Goal: Contribute content: Contribute content

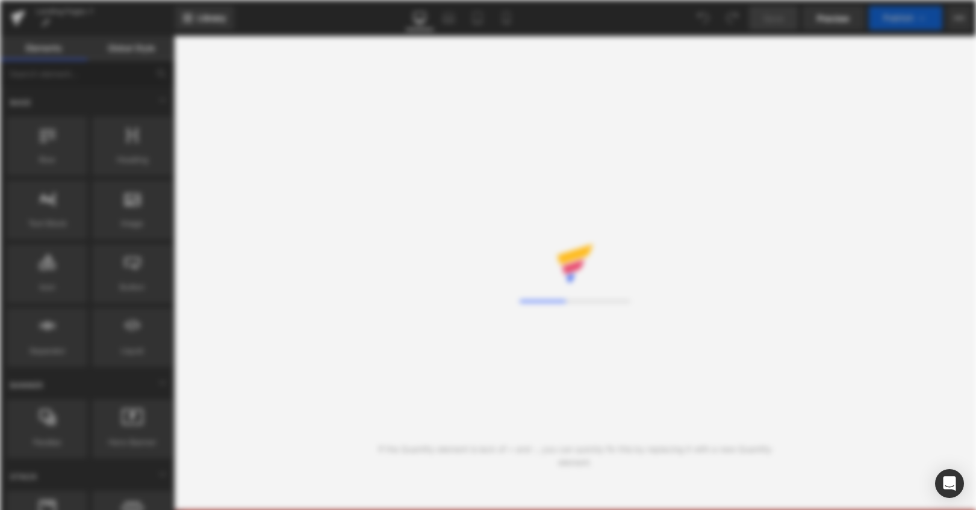
select select "German"
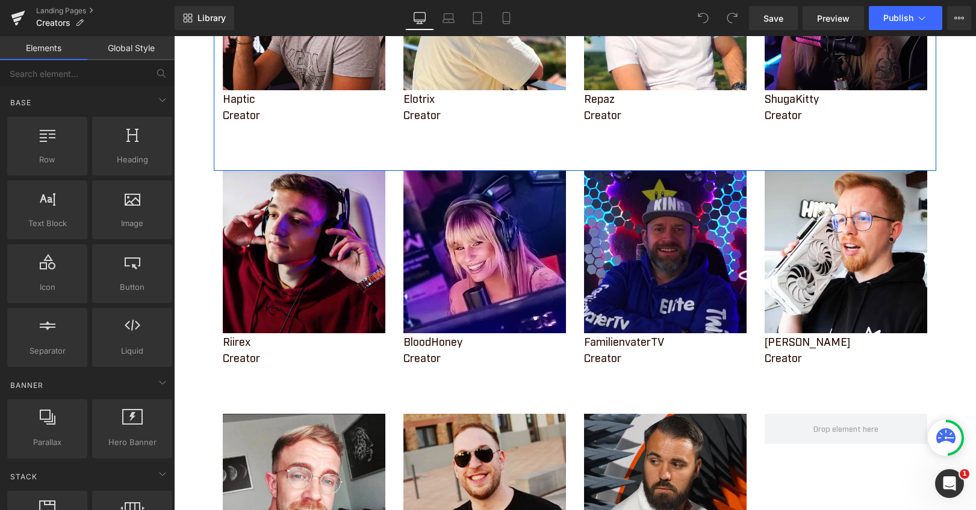
scroll to position [301, 0]
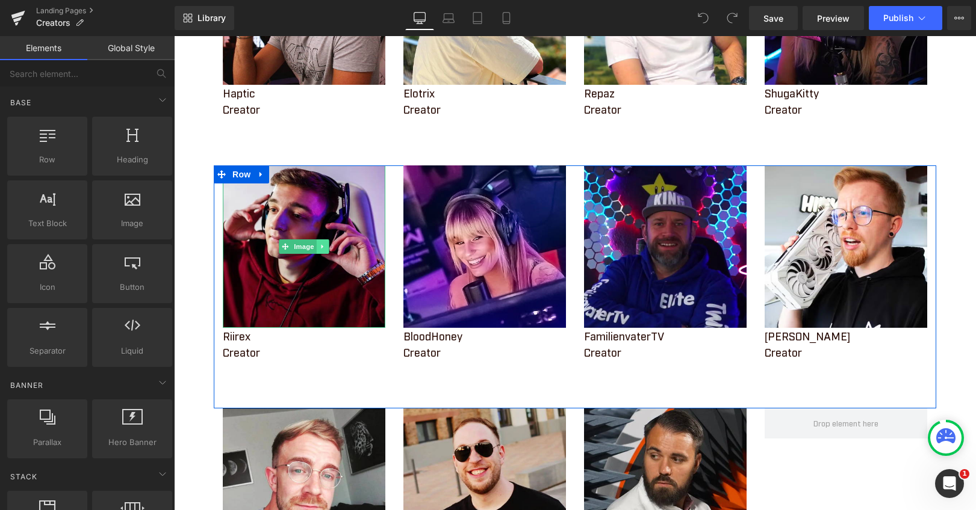
click at [320, 247] on icon at bounding box center [323, 246] width 7 height 7
click at [313, 250] on icon at bounding box center [316, 246] width 7 height 7
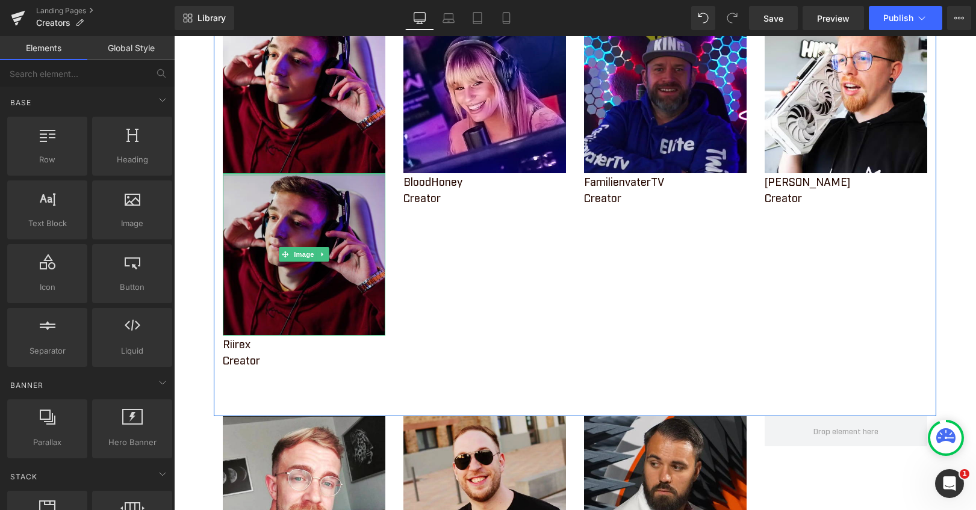
scroll to position [481, 0]
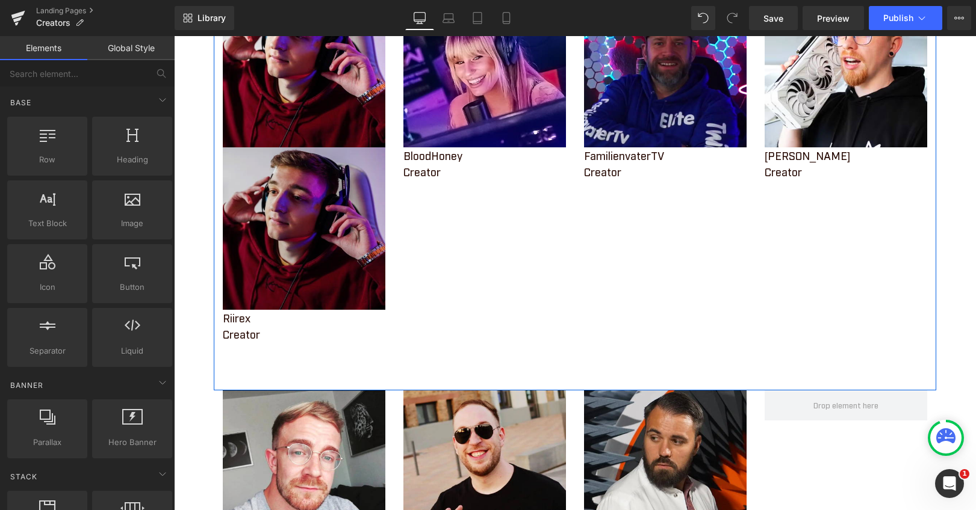
click at [295, 213] on img at bounding box center [304, 228] width 163 height 163
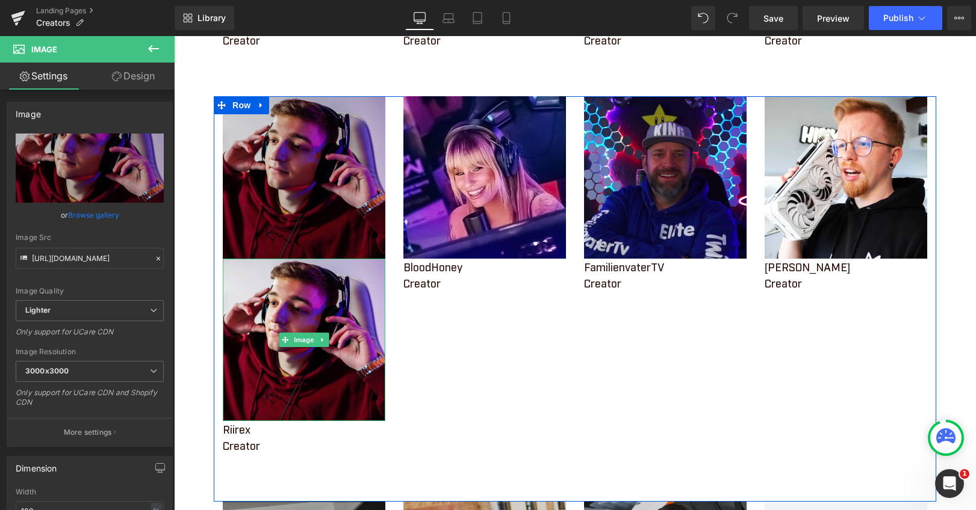
scroll to position [361, 0]
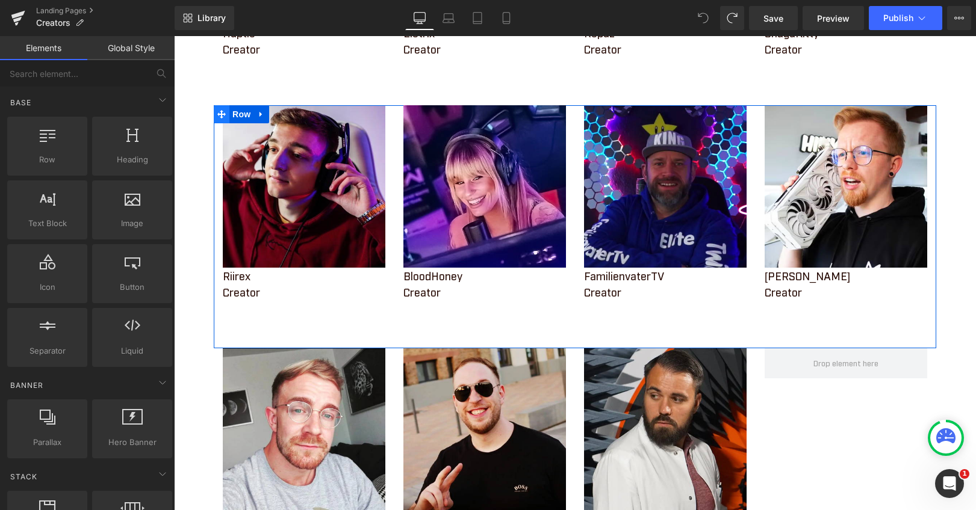
click at [217, 111] on icon at bounding box center [221, 114] width 8 height 9
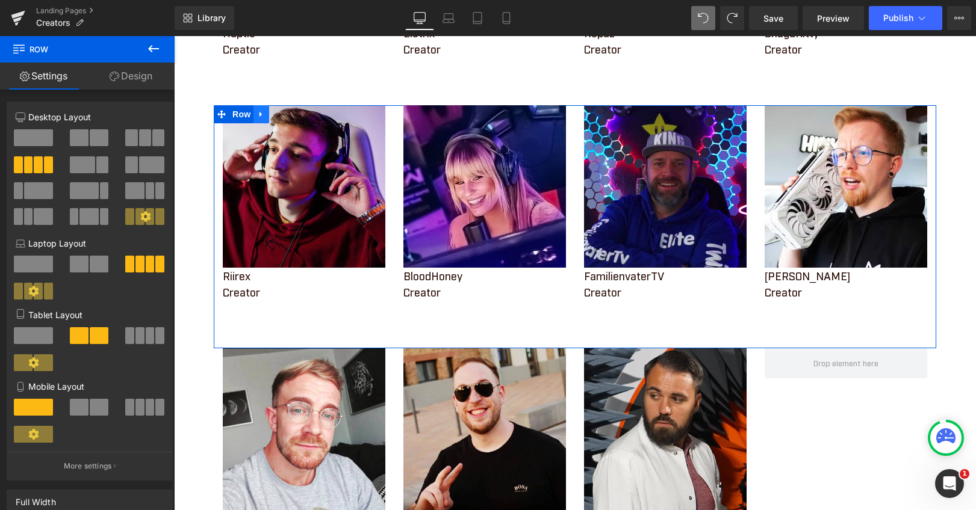
click at [259, 114] on icon at bounding box center [260, 114] width 2 height 5
click at [273, 113] on icon at bounding box center [277, 114] width 8 height 8
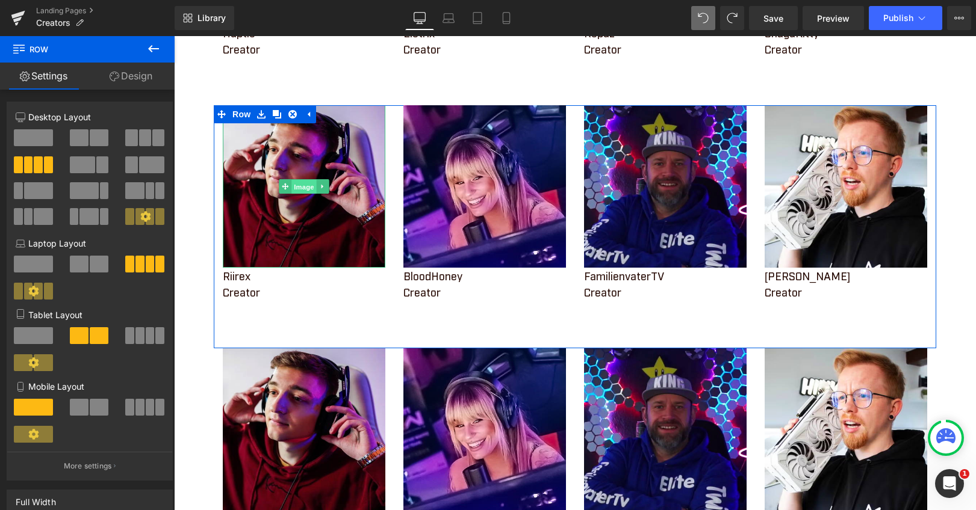
click at [281, 188] on link "Image" at bounding box center [297, 186] width 37 height 14
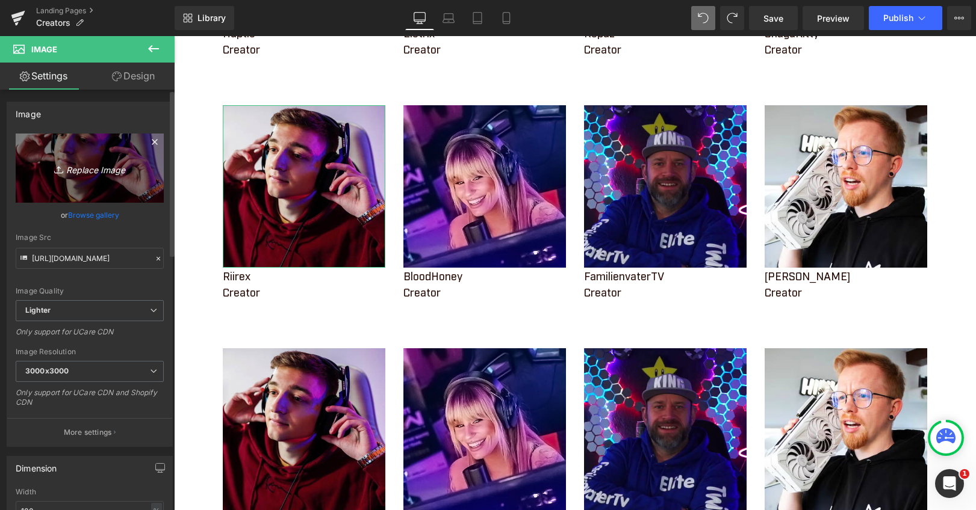
click at [85, 169] on icon "Replace Image" at bounding box center [90, 168] width 96 height 15
type input "C:\fakepath\IMG_9730.PNG"
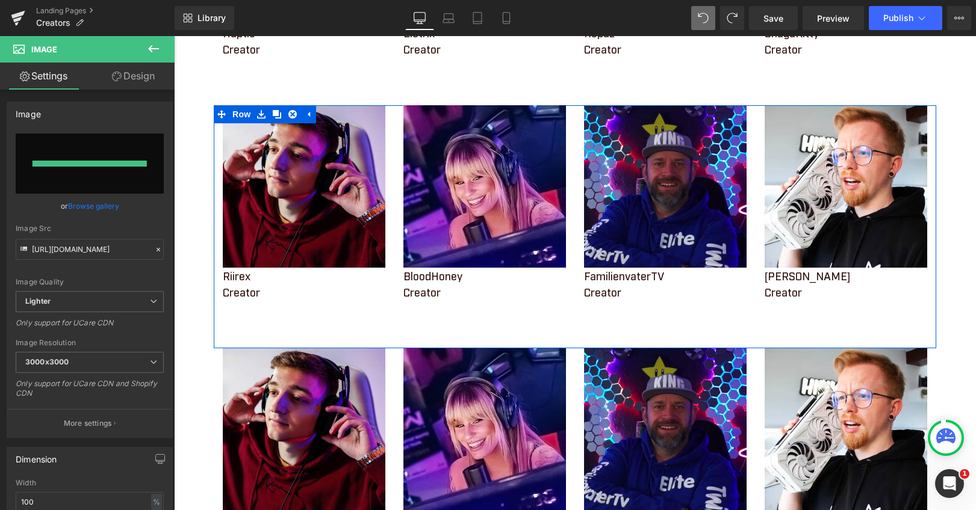
type input "[URL][DOMAIN_NAME]"
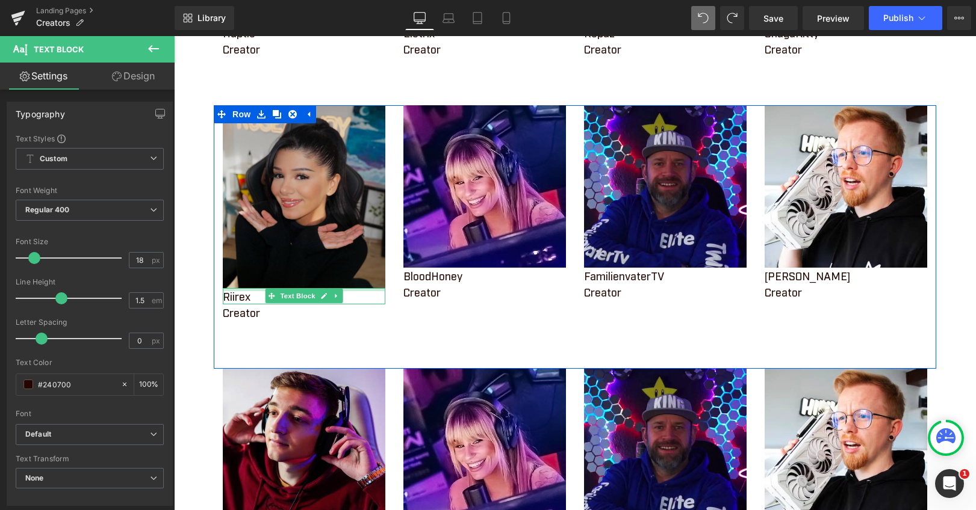
drag, startPoint x: 300, startPoint y: 288, endPoint x: 305, endPoint y: 256, distance: 31.6
click at [305, 257] on div "Image Riirex Text Block Creator Text Block" at bounding box center [304, 212] width 181 height 215
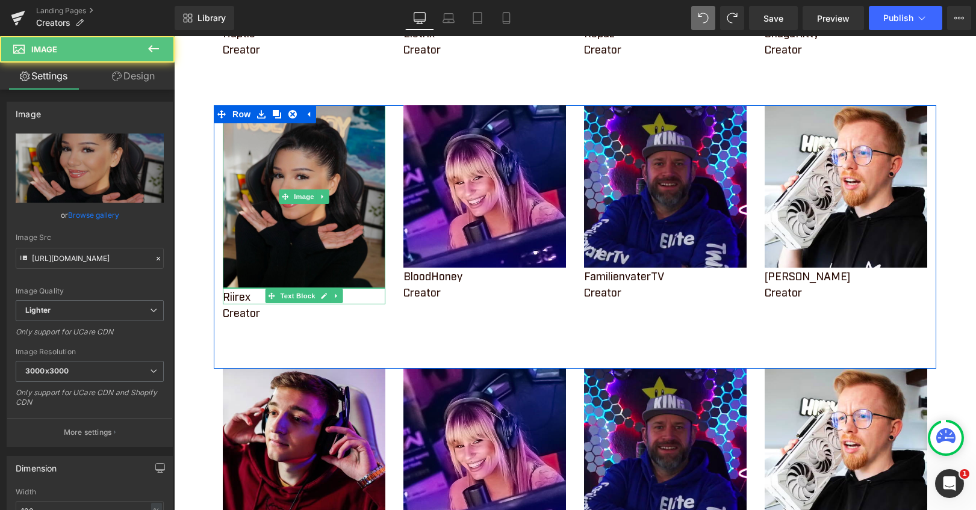
drag, startPoint x: 350, startPoint y: 286, endPoint x: 348, endPoint y: 258, distance: 28.9
click at [348, 258] on div "Image" at bounding box center [304, 196] width 163 height 183
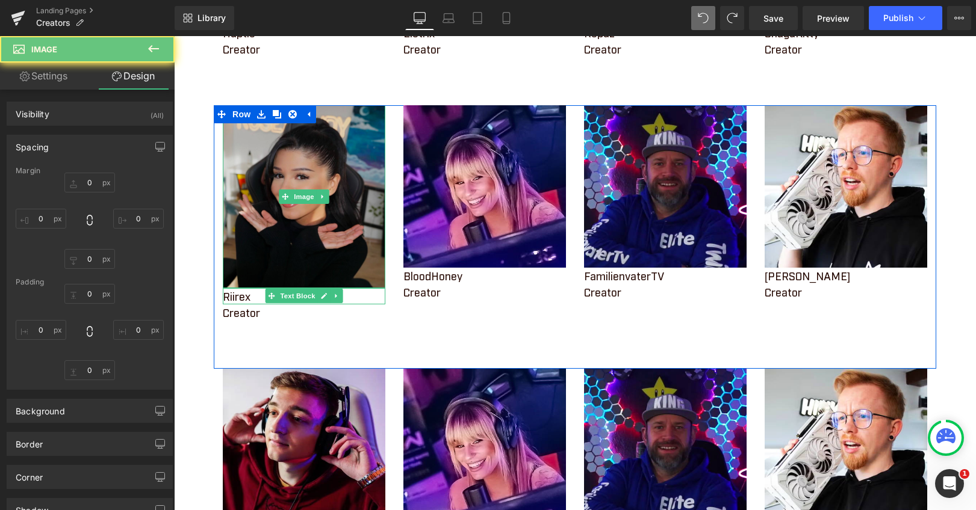
type input "0"
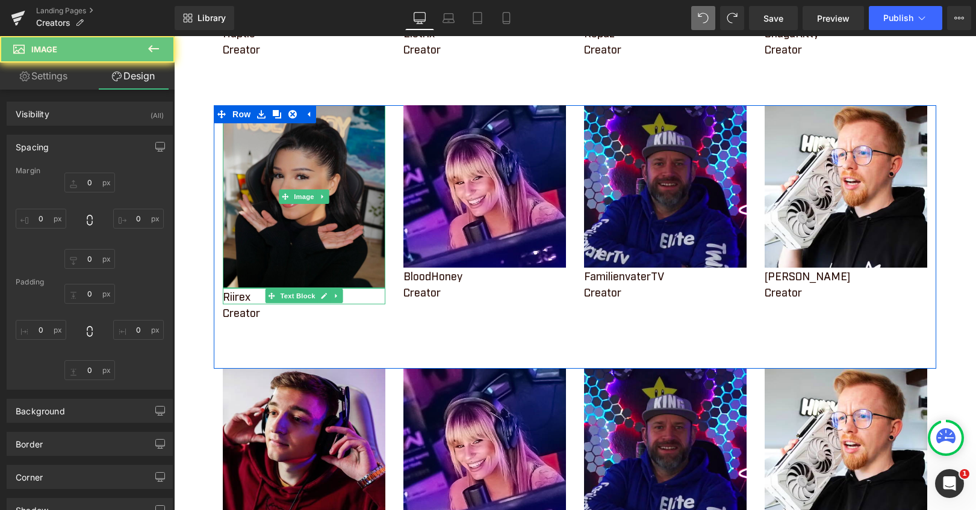
type input "0"
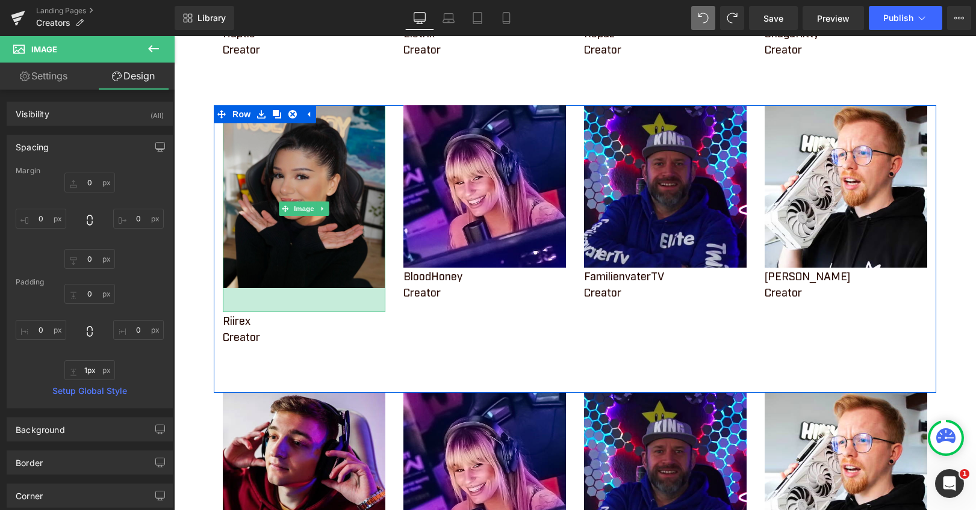
type input "0px"
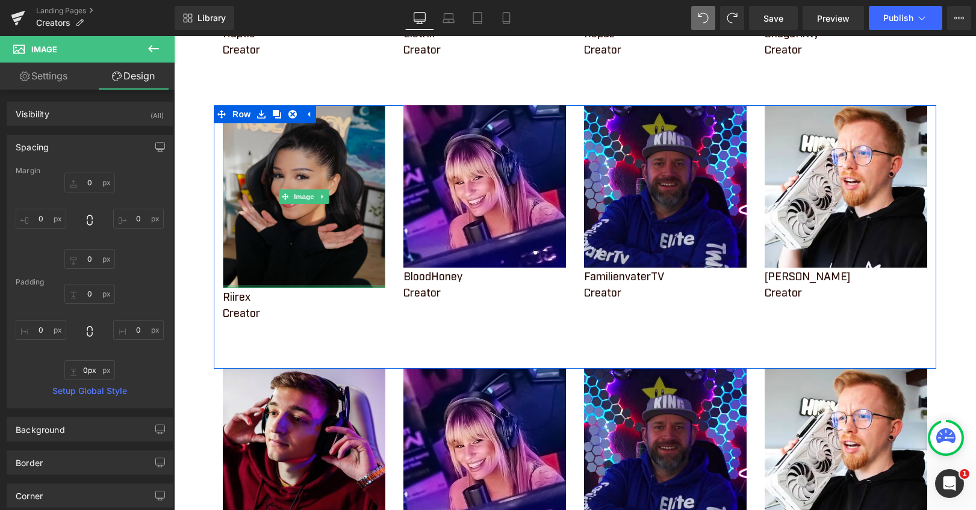
drag, startPoint x: 270, startPoint y: 285, endPoint x: 275, endPoint y: 254, distance: 31.1
click at [275, 254] on div "Image" at bounding box center [304, 196] width 163 height 183
click at [266, 229] on img at bounding box center [304, 196] width 163 height 183
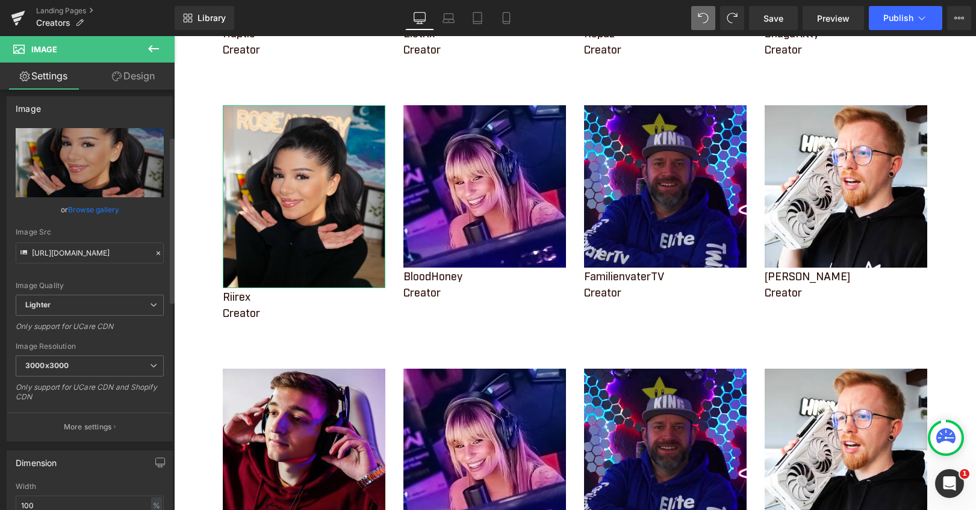
scroll to position [0, 0]
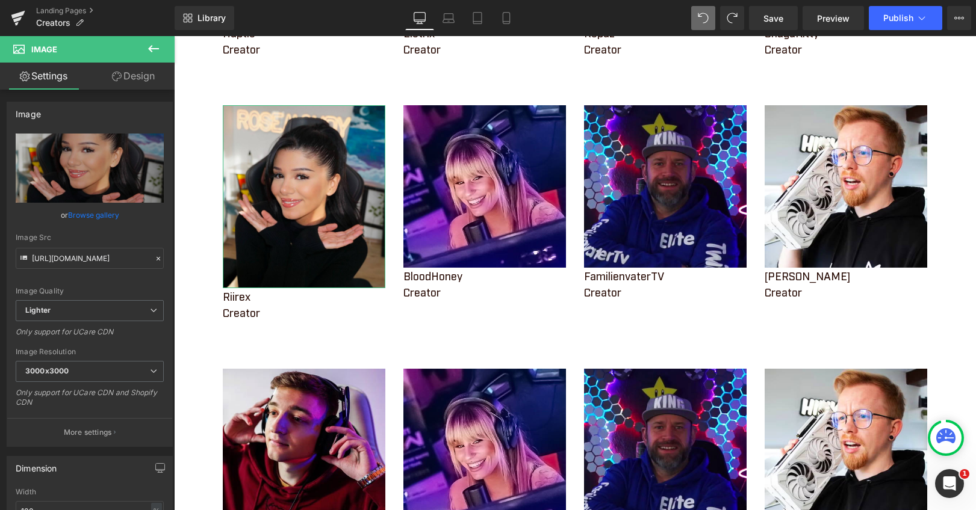
click at [123, 76] on link "Design" at bounding box center [133, 76] width 87 height 27
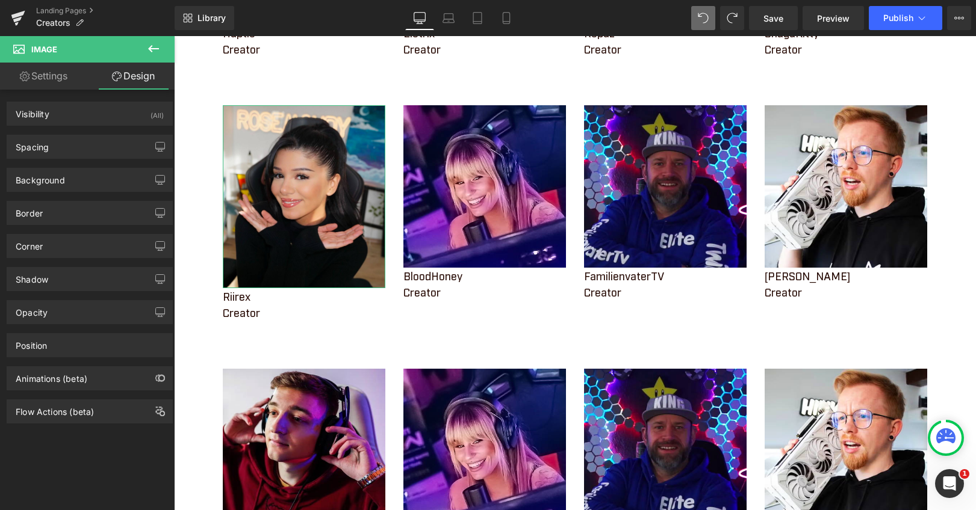
click at [46, 76] on link "Settings" at bounding box center [43, 76] width 87 height 27
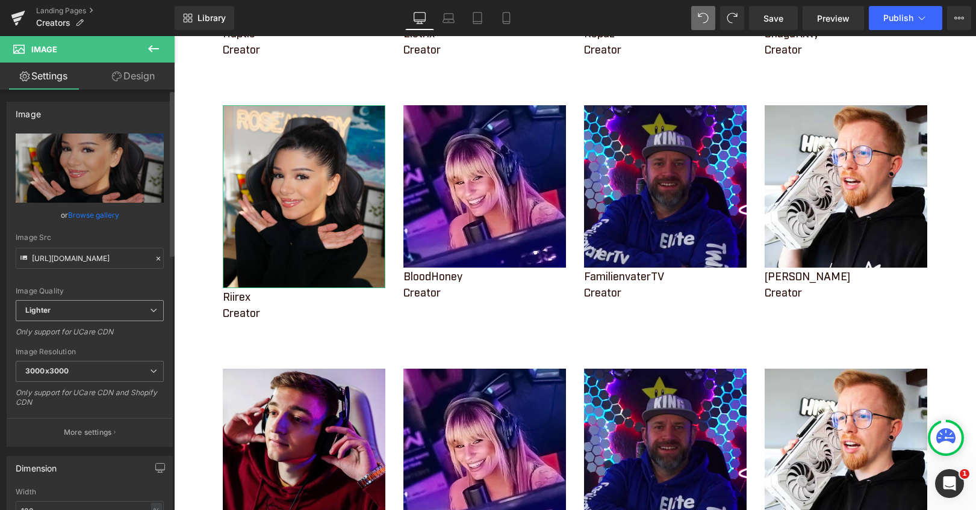
click at [88, 311] on span "Lighter" at bounding box center [90, 310] width 148 height 21
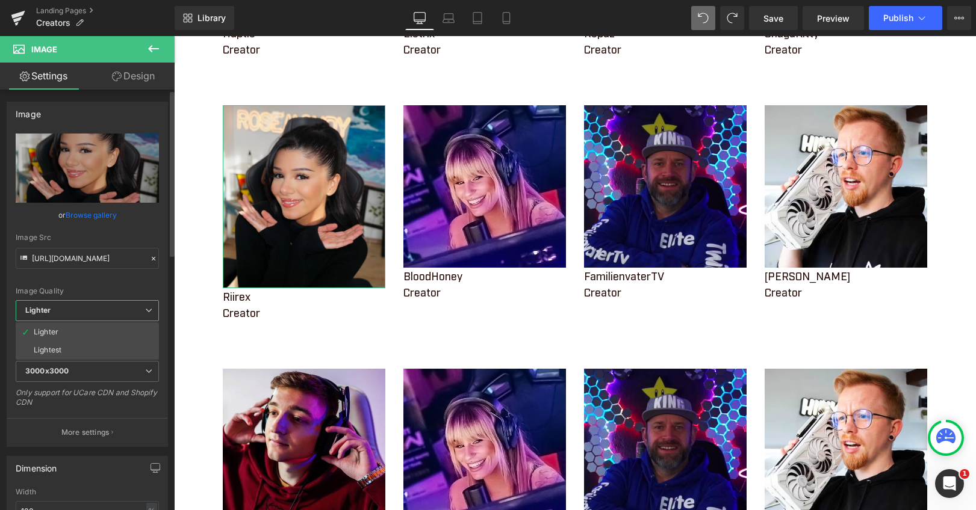
click at [88, 311] on span "Lighter" at bounding box center [87, 310] width 143 height 21
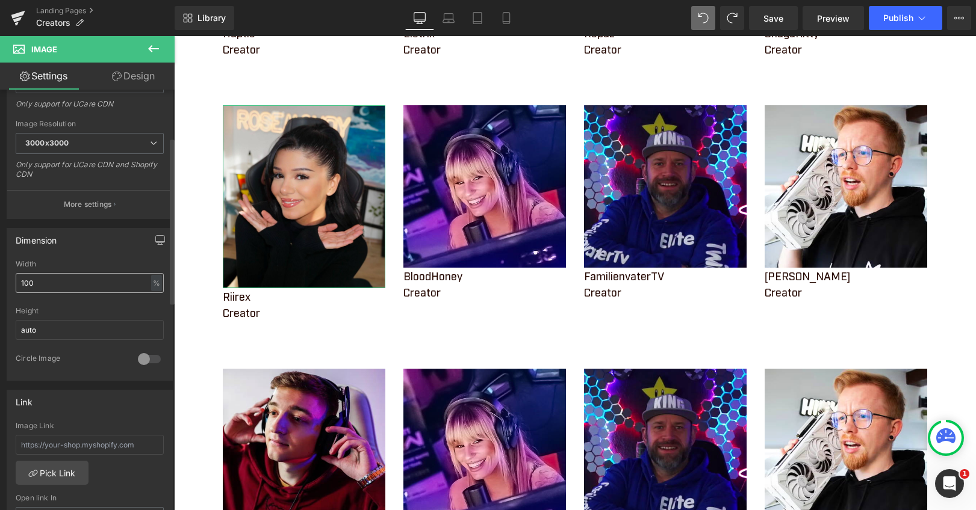
scroll to position [241, 0]
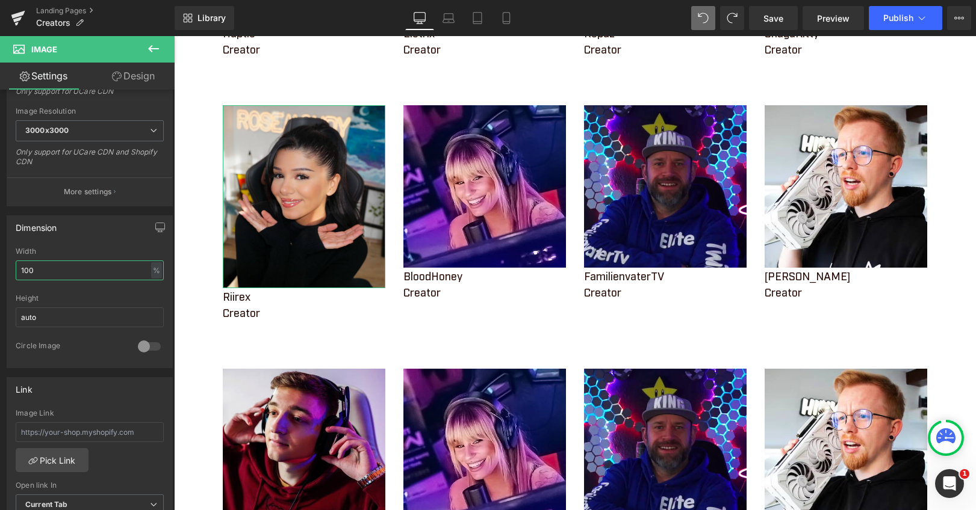
drag, startPoint x: 62, startPoint y: 274, endPoint x: -33, endPoint y: 271, distance: 94.6
click at [0, 271] on html "Image You are previewing how the will restyle your page. You can not edit Eleme…" at bounding box center [488, 255] width 976 height 510
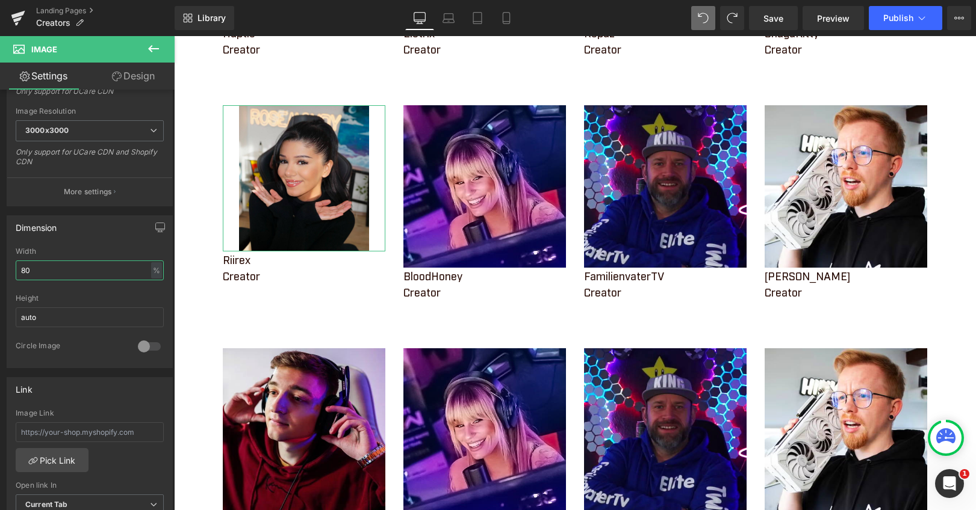
drag, startPoint x: 37, startPoint y: 270, endPoint x: -10, endPoint y: 270, distance: 47.6
click at [0, 270] on html "Image You are previewing how the will restyle your page. You can not edit Eleme…" at bounding box center [488, 255] width 976 height 510
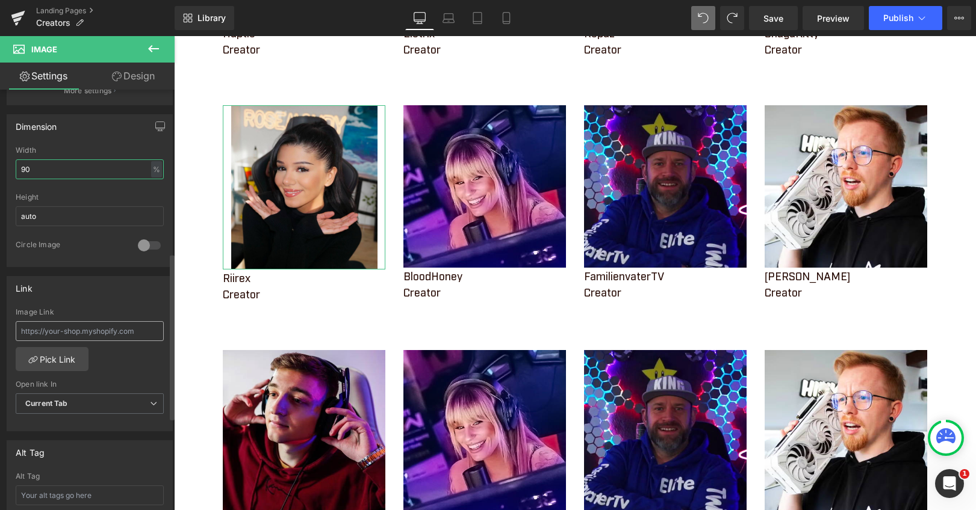
scroll to position [301, 0]
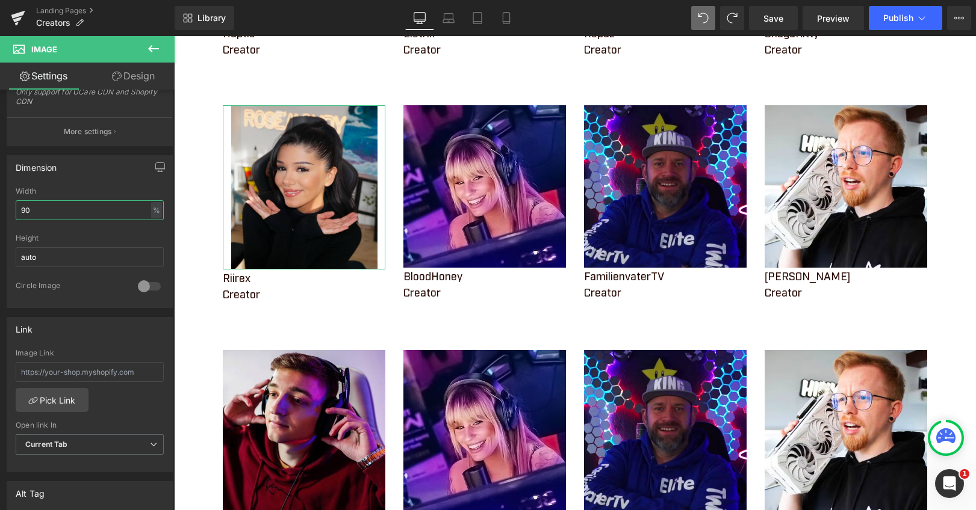
drag, startPoint x: 42, startPoint y: 208, endPoint x: -5, endPoint y: 206, distance: 47.0
click at [0, 206] on html "Image You are previewing how the will restyle your page. You can not edit Eleme…" at bounding box center [488, 255] width 976 height 510
type input "100"
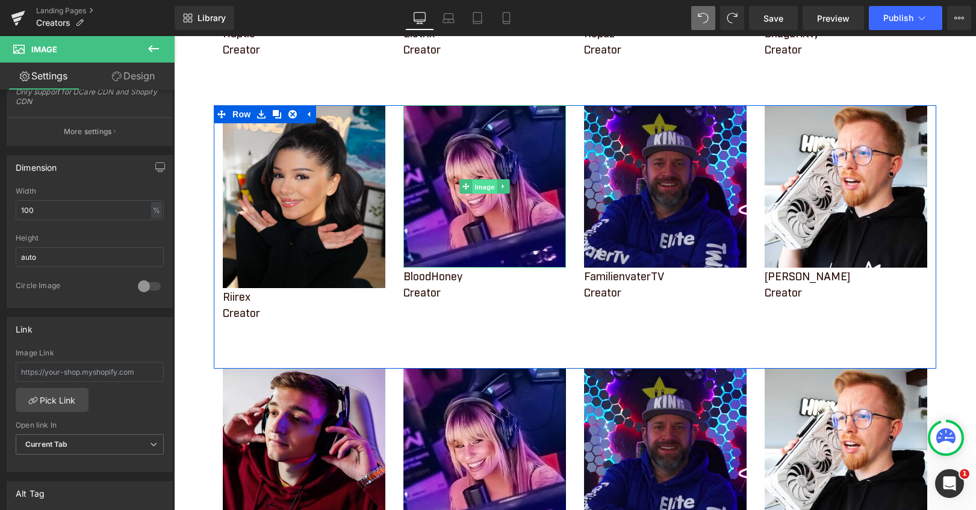
click at [473, 190] on span "Image" at bounding box center [484, 187] width 25 height 14
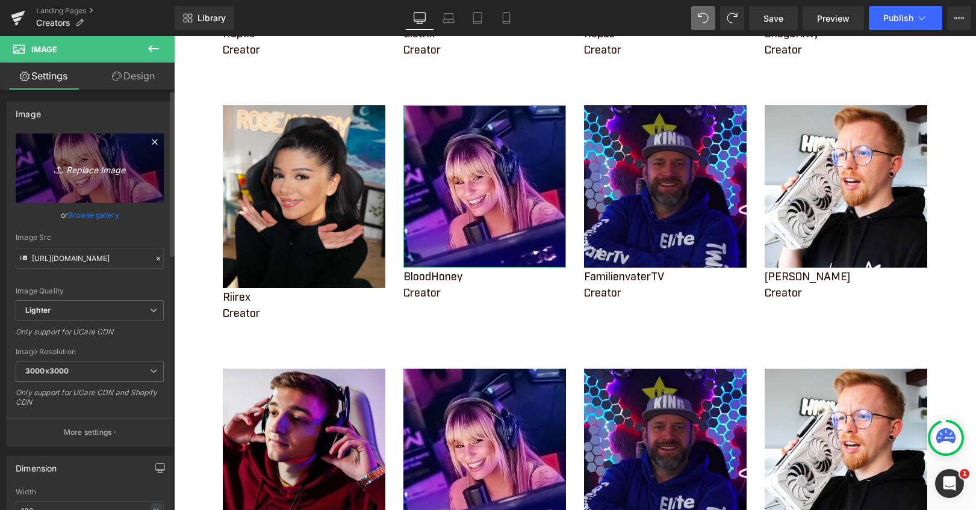
click at [49, 169] on icon "Replace Image" at bounding box center [90, 168] width 96 height 15
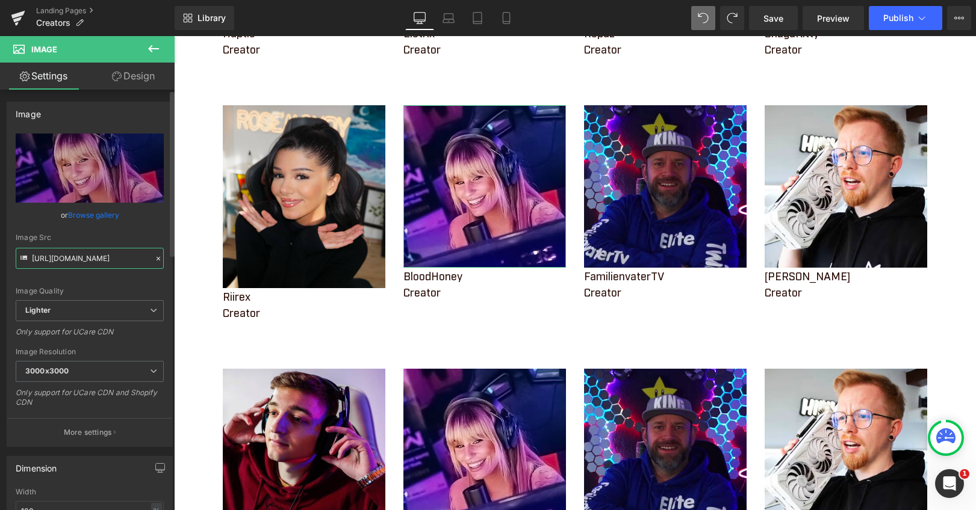
click at [72, 260] on input "[URL][DOMAIN_NAME]" at bounding box center [90, 258] width 148 height 21
click at [90, 215] on link "Browse gallery" at bounding box center [93, 215] width 51 height 21
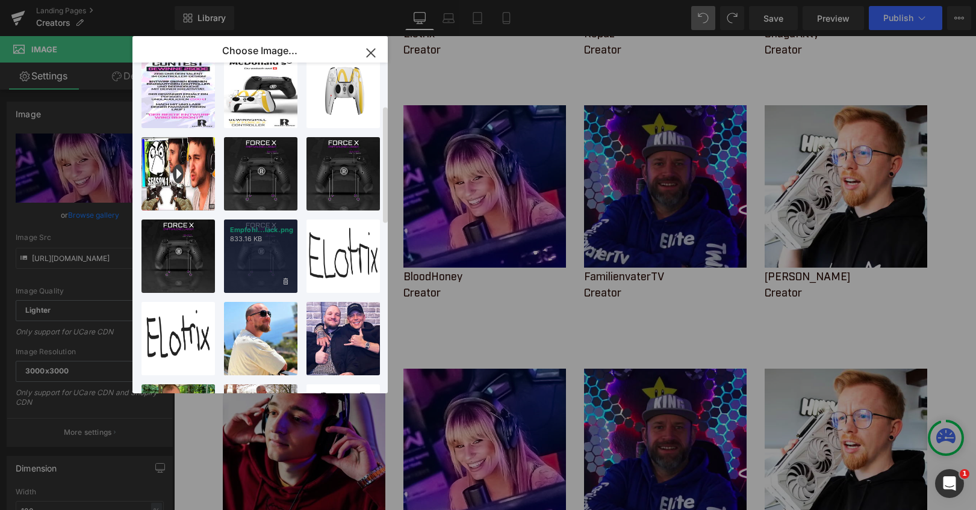
scroll to position [120, 0]
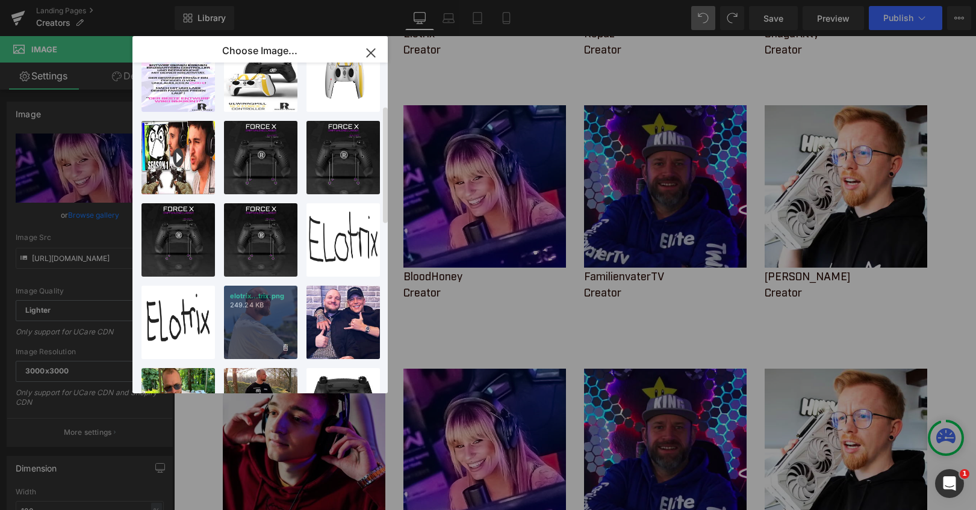
click at [250, 311] on div "elotrix...trix.png 249.24 KB" at bounding box center [260, 322] width 73 height 73
type input "[URL][DOMAIN_NAME]"
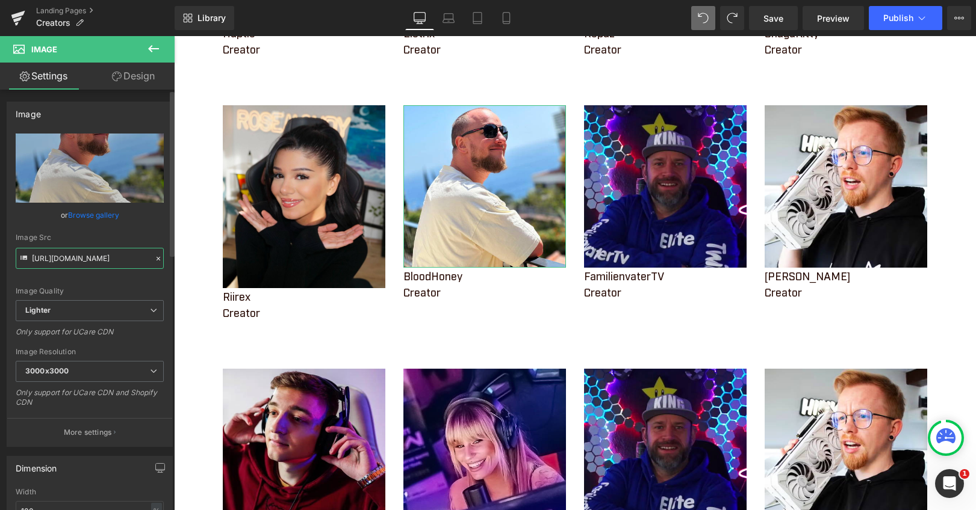
click at [88, 261] on input "[URL][DOMAIN_NAME]" at bounding box center [90, 258] width 148 height 21
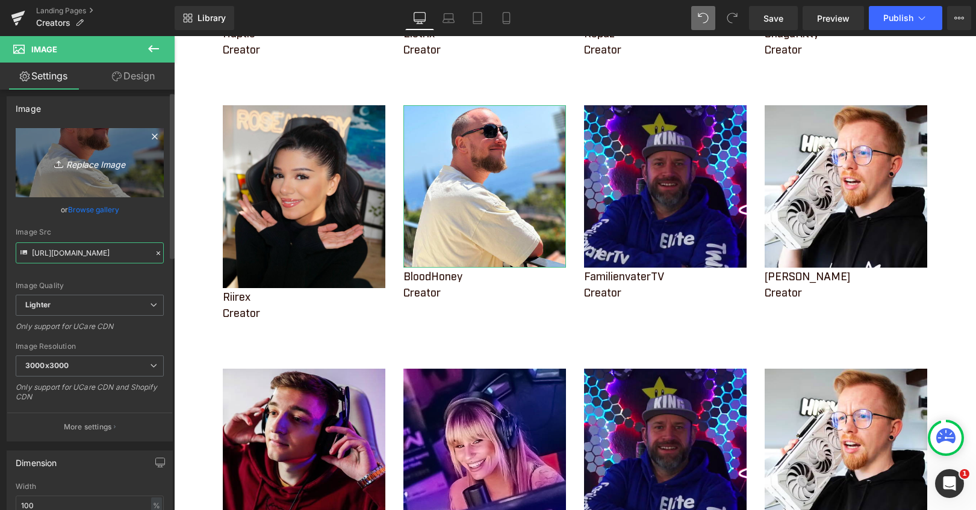
scroll to position [0, 0]
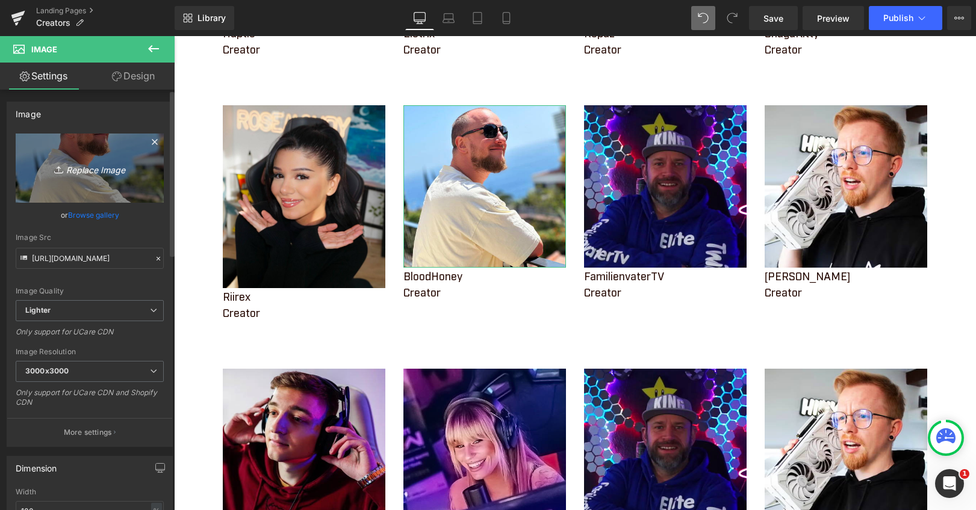
click at [68, 170] on icon "Replace Image" at bounding box center [90, 168] width 96 height 15
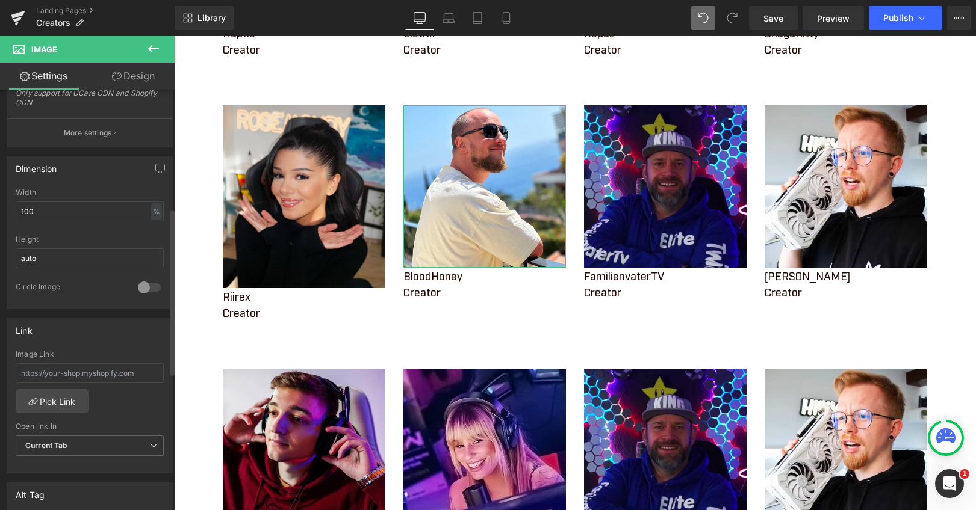
scroll to position [301, 0]
click at [61, 400] on link "Pick Link" at bounding box center [52, 400] width 73 height 24
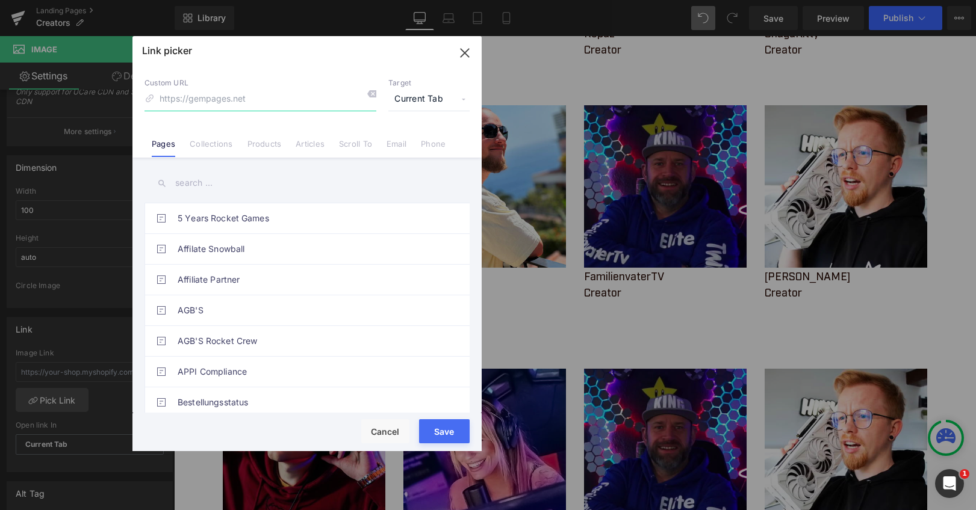
click at [465, 53] on icon "button" at bounding box center [464, 53] width 8 height 8
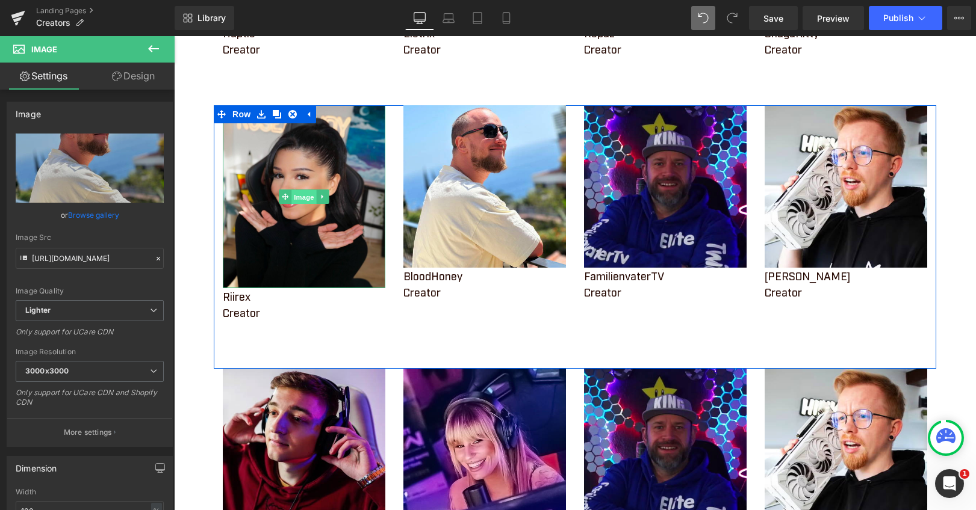
click at [294, 197] on span "Image" at bounding box center [303, 197] width 25 height 14
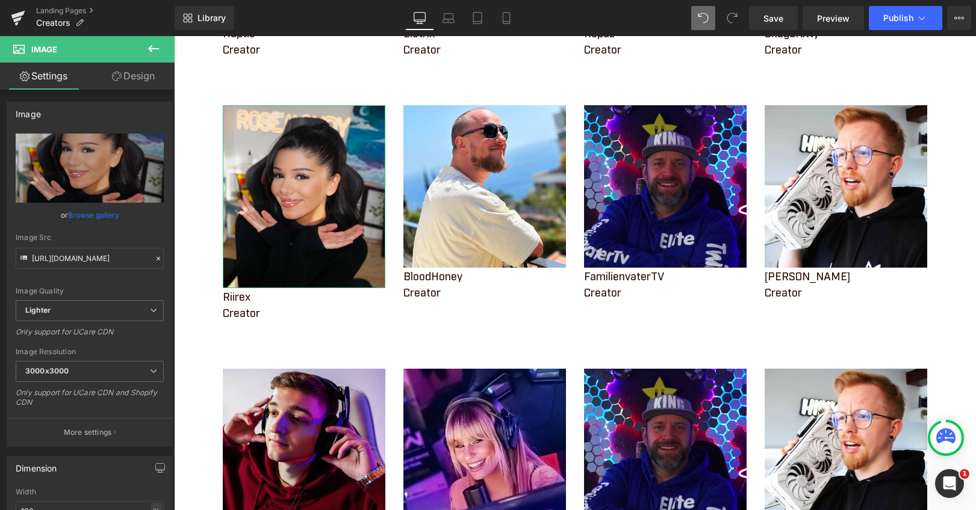
click at [144, 78] on link "Design" at bounding box center [133, 76] width 87 height 27
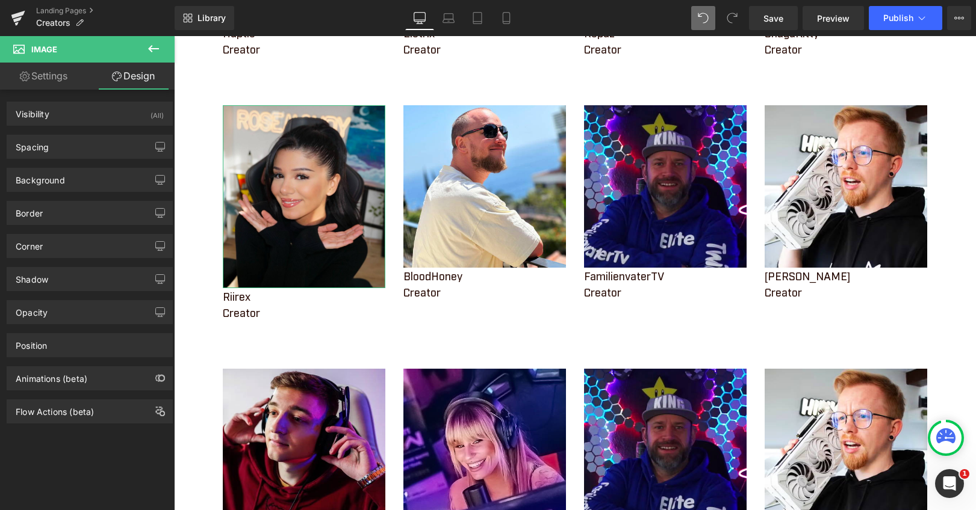
click at [62, 80] on link "Settings" at bounding box center [43, 76] width 87 height 27
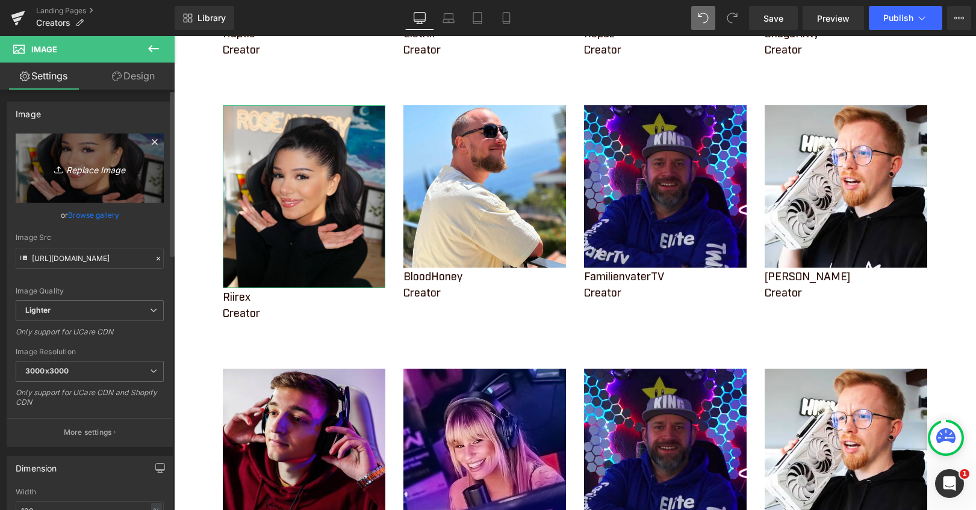
click at [75, 169] on icon "Replace Image" at bounding box center [90, 168] width 96 height 15
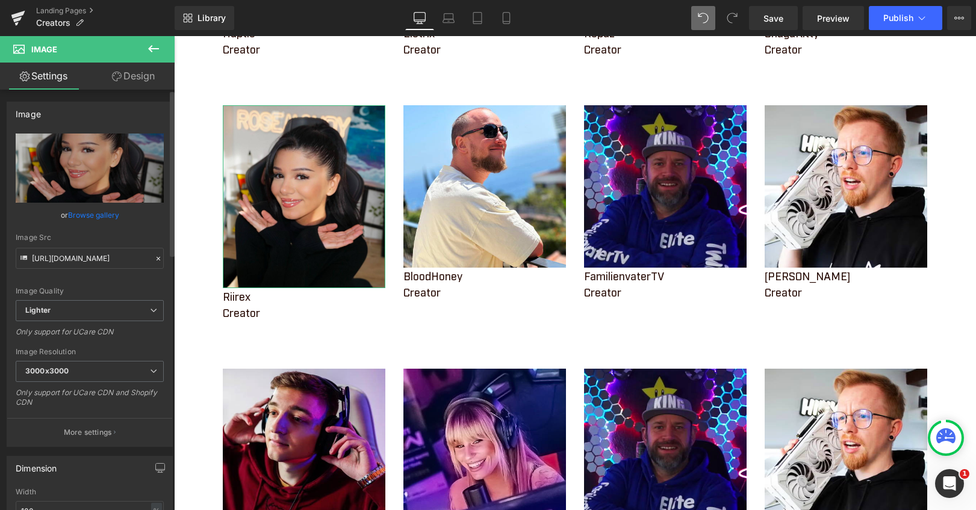
click at [84, 214] on link "Browse gallery" at bounding box center [93, 215] width 51 height 21
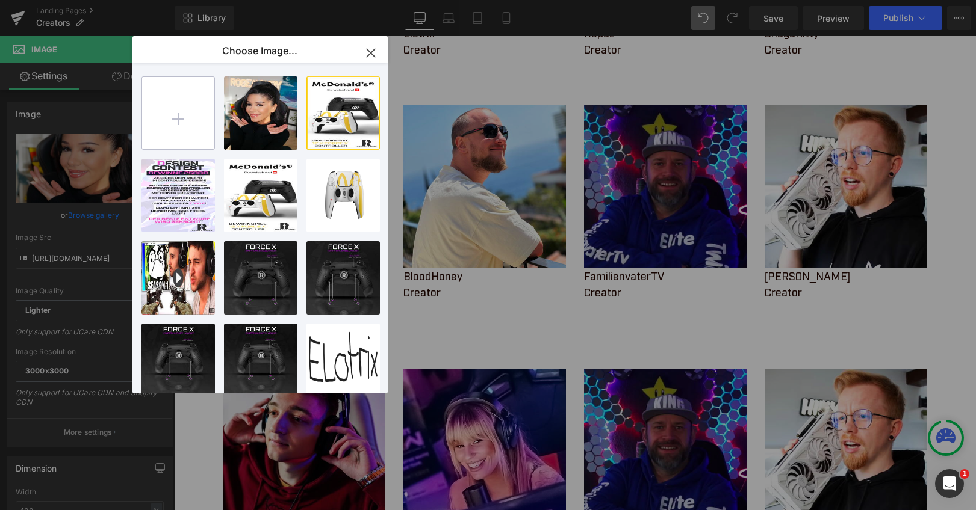
click at [190, 107] on input "file" at bounding box center [178, 113] width 72 height 72
type input "C:\fakepath\Rose.png"
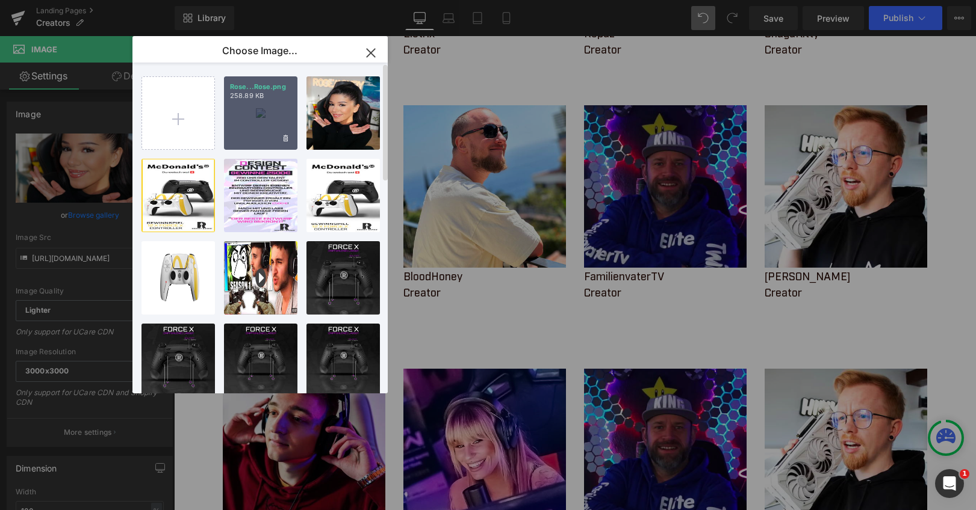
click at [249, 98] on p "258.89 KB" at bounding box center [260, 95] width 61 height 9
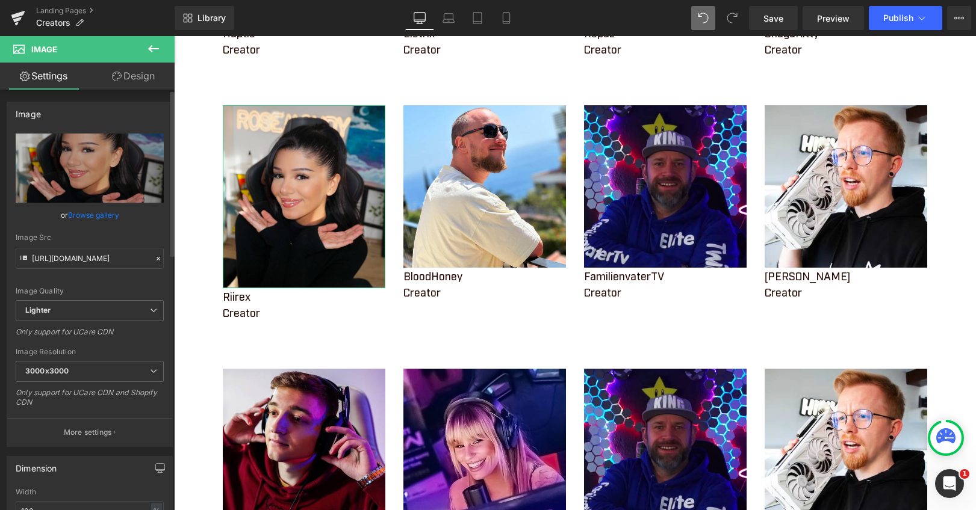
click at [99, 215] on link "Browse gallery" at bounding box center [93, 215] width 51 height 21
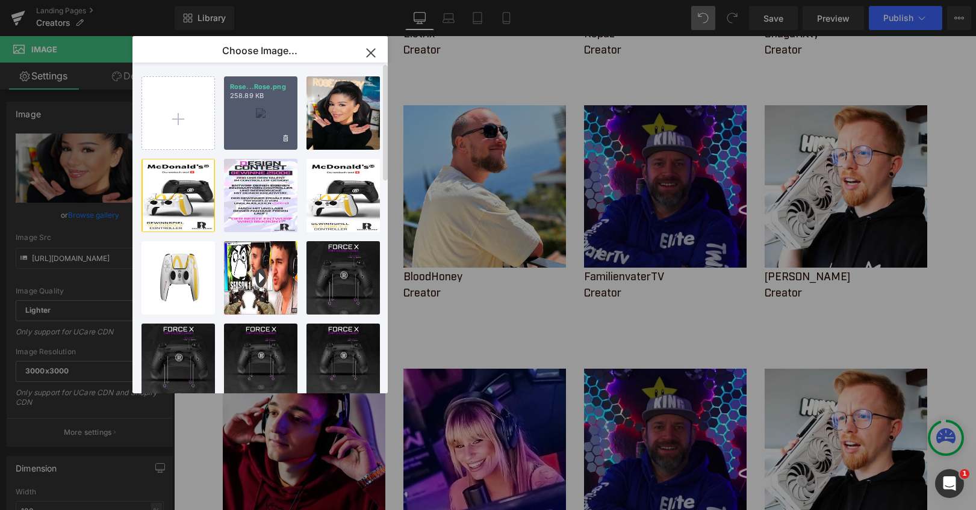
click at [280, 124] on div "Rose...Rose.png 258.89 KB" at bounding box center [260, 112] width 73 height 73
type input "[URL][DOMAIN_NAME]"
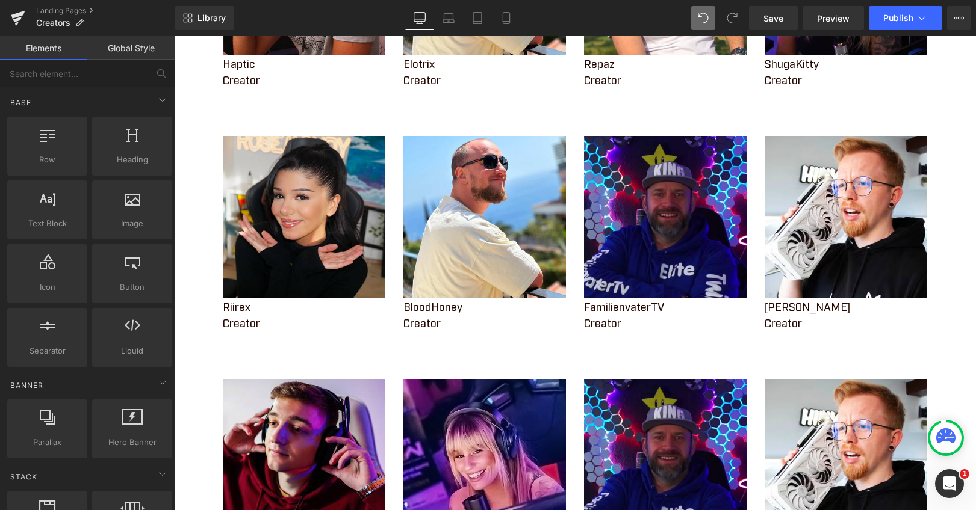
scroll to position [361, 0]
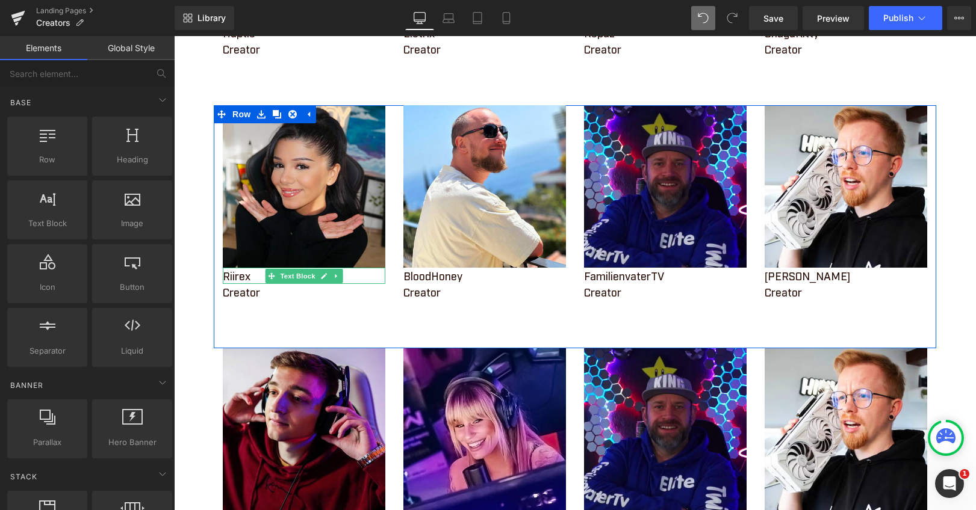
click at [231, 275] on p "Riirex" at bounding box center [304, 276] width 163 height 16
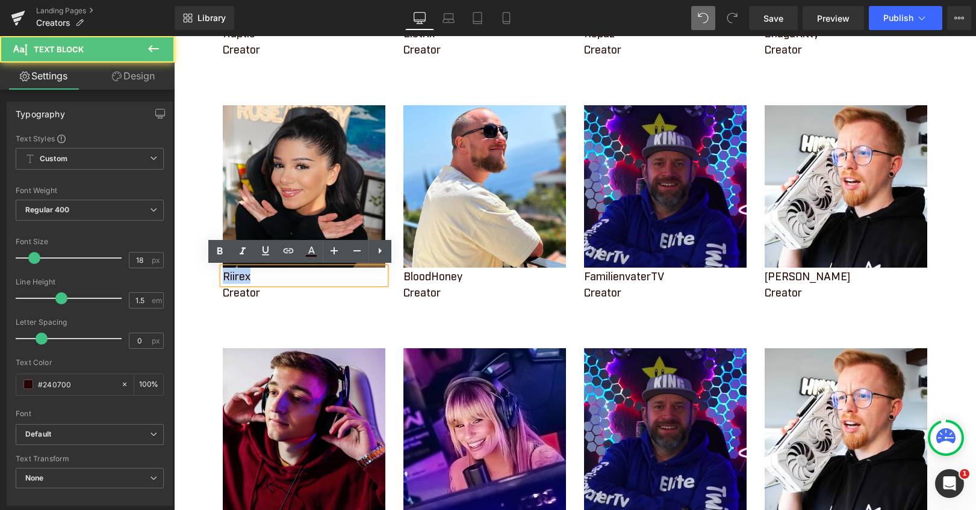
click at [231, 275] on p "Riirex" at bounding box center [304, 276] width 163 height 16
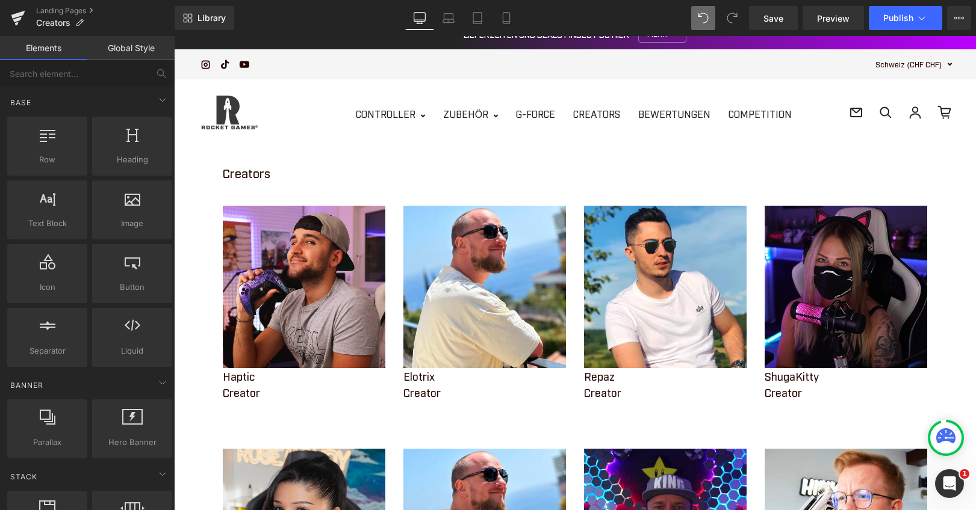
scroll to position [0, 0]
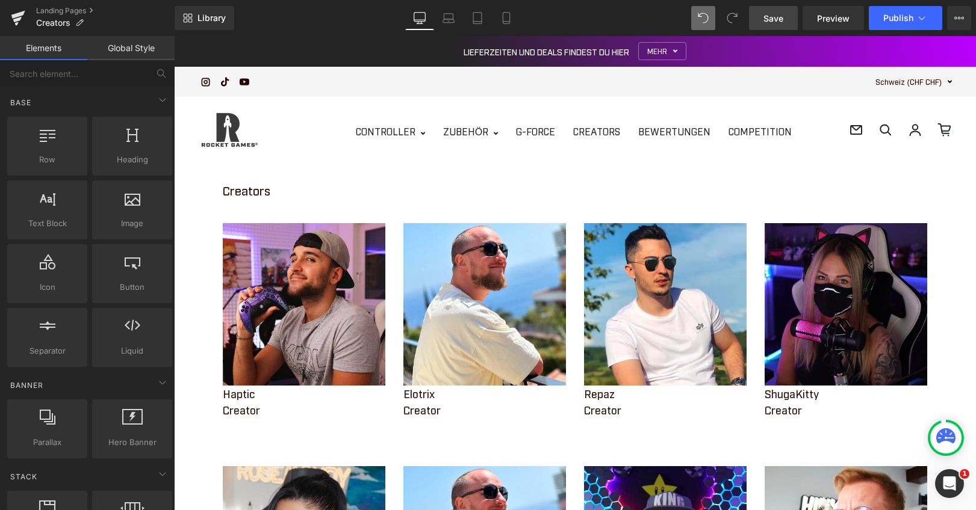
click at [764, 17] on span "Save" at bounding box center [773, 18] width 20 height 13
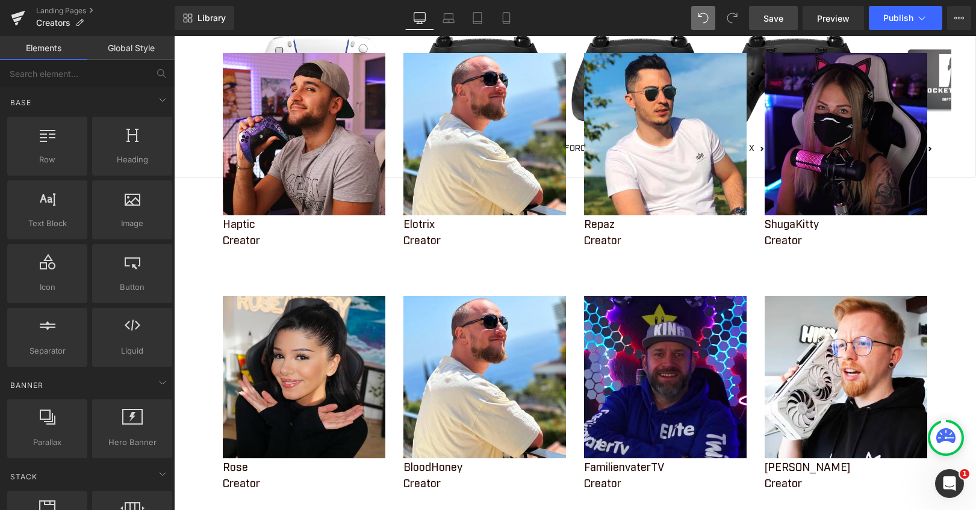
scroll to position [181, 0]
